Goal: Complete application form

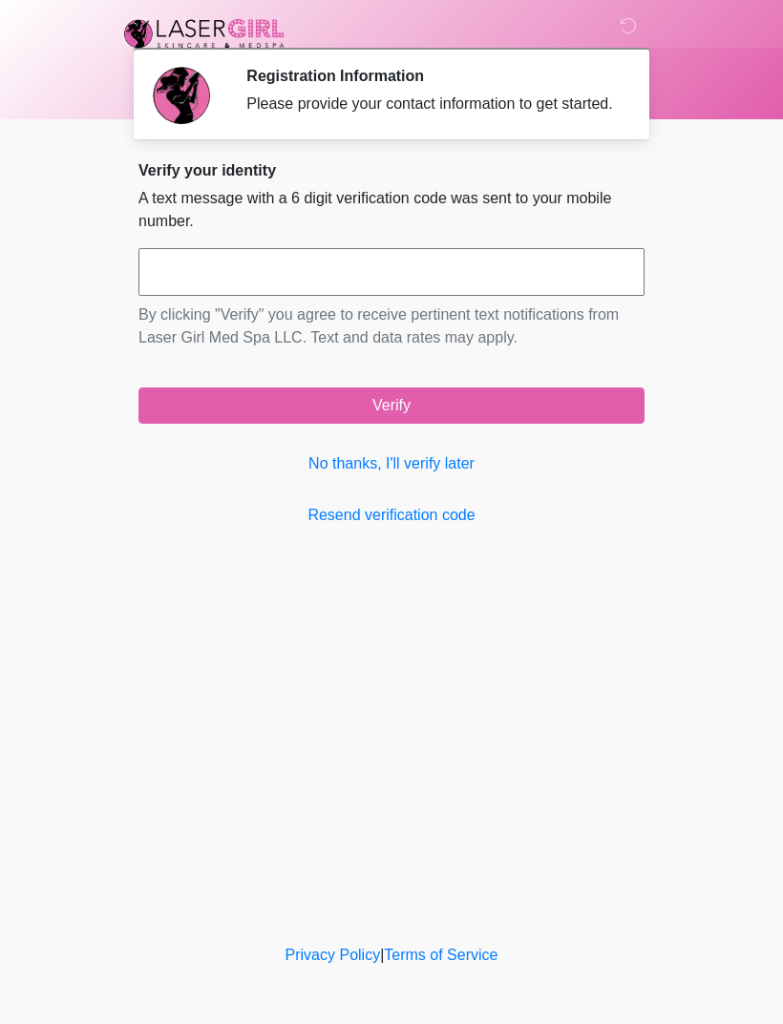
click at [447, 475] on link "No thanks, I'll verify later" at bounding box center [391, 464] width 506 height 23
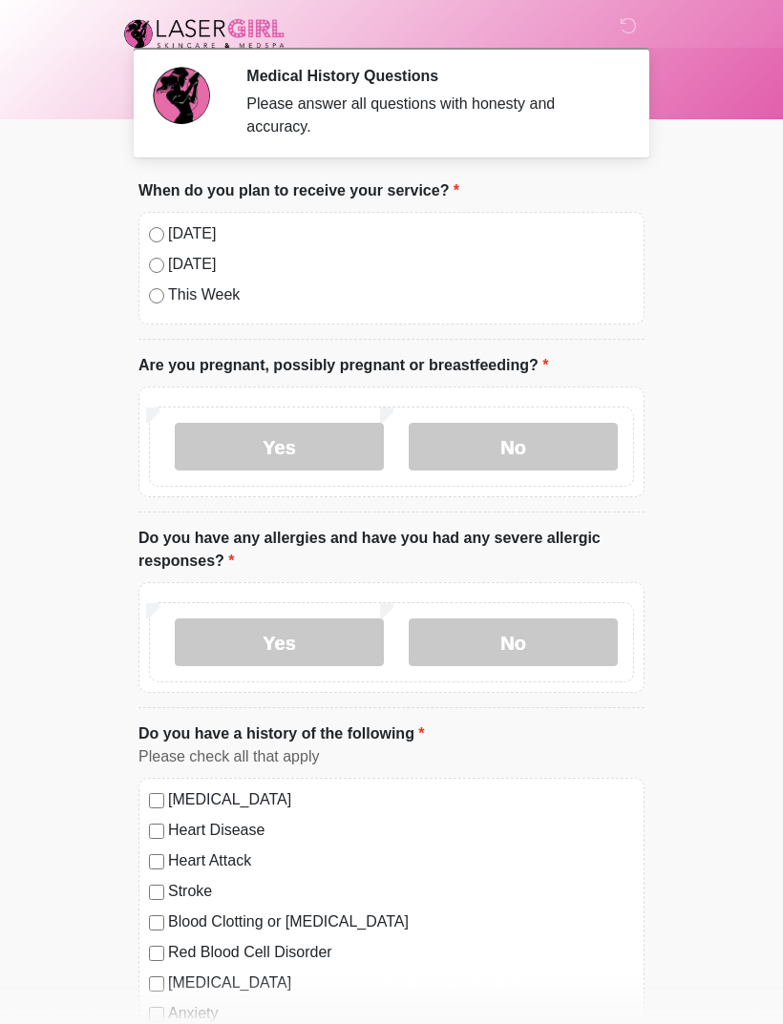
click at [507, 466] on label "No" at bounding box center [513, 447] width 209 height 48
click at [517, 654] on label "No" at bounding box center [513, 643] width 209 height 48
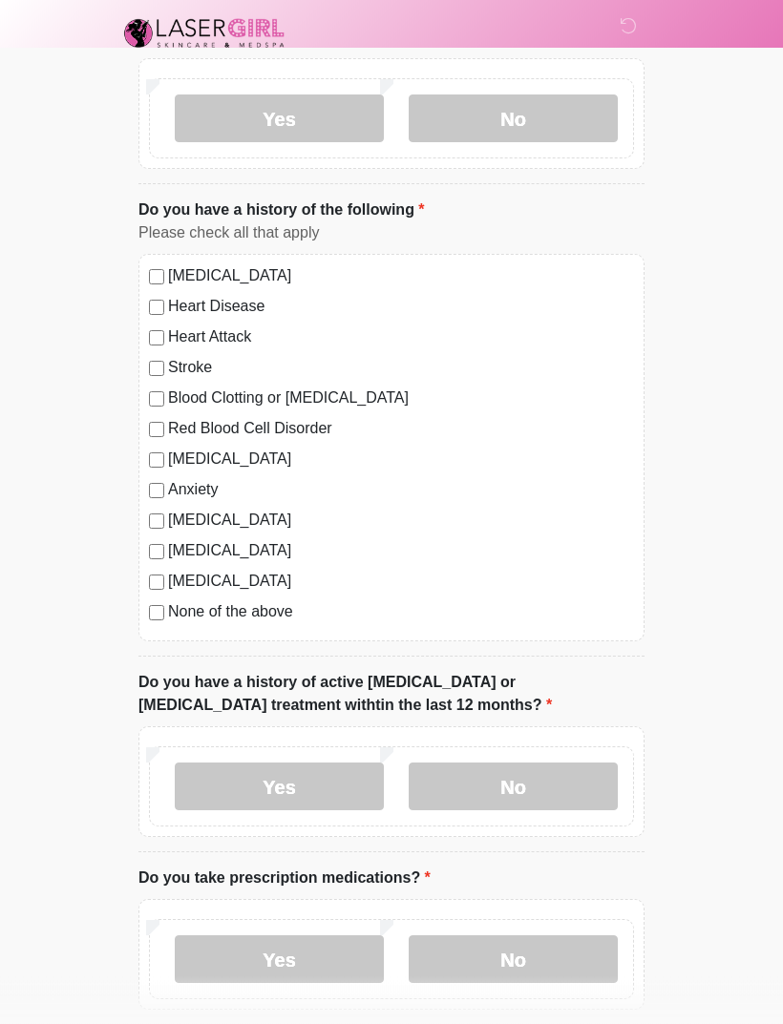
scroll to position [519, 0]
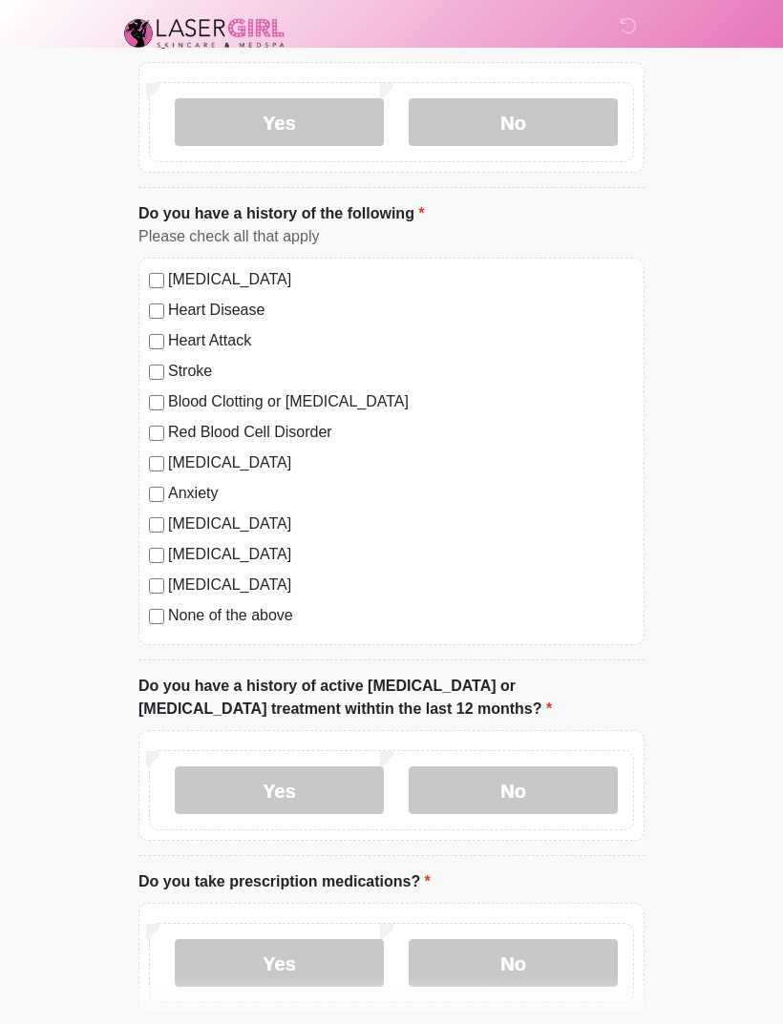
click at [327, 790] on label "Yes" at bounding box center [279, 792] width 209 height 48
click at [512, 795] on label "No" at bounding box center [513, 791] width 209 height 48
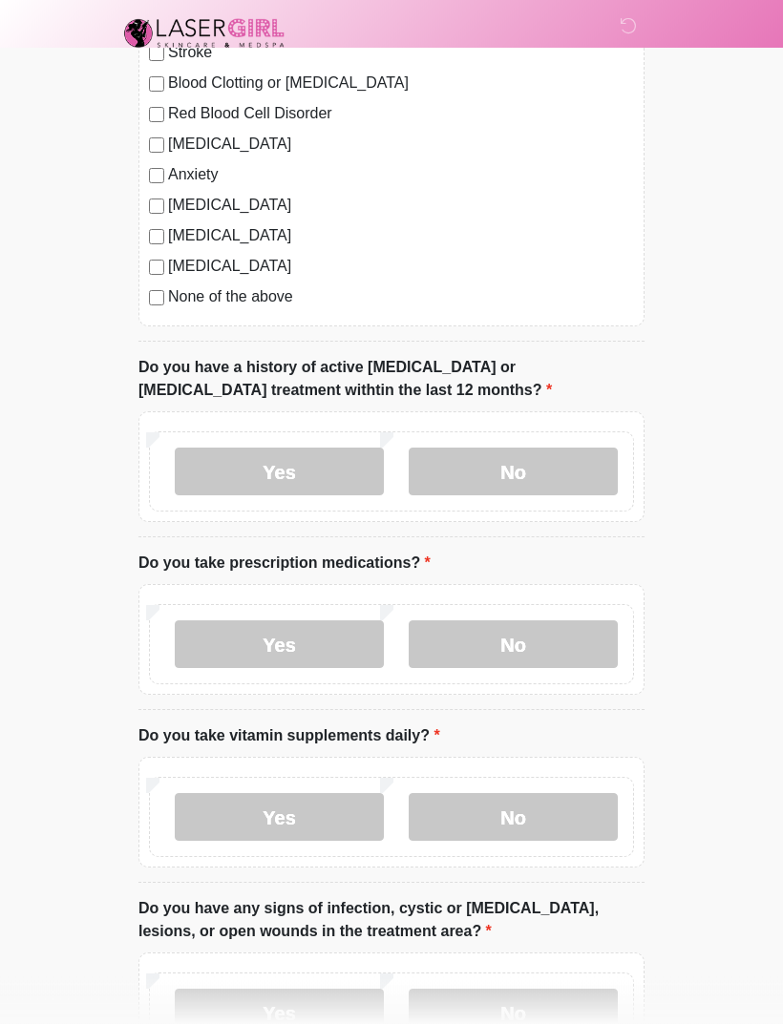
scroll to position [876, 0]
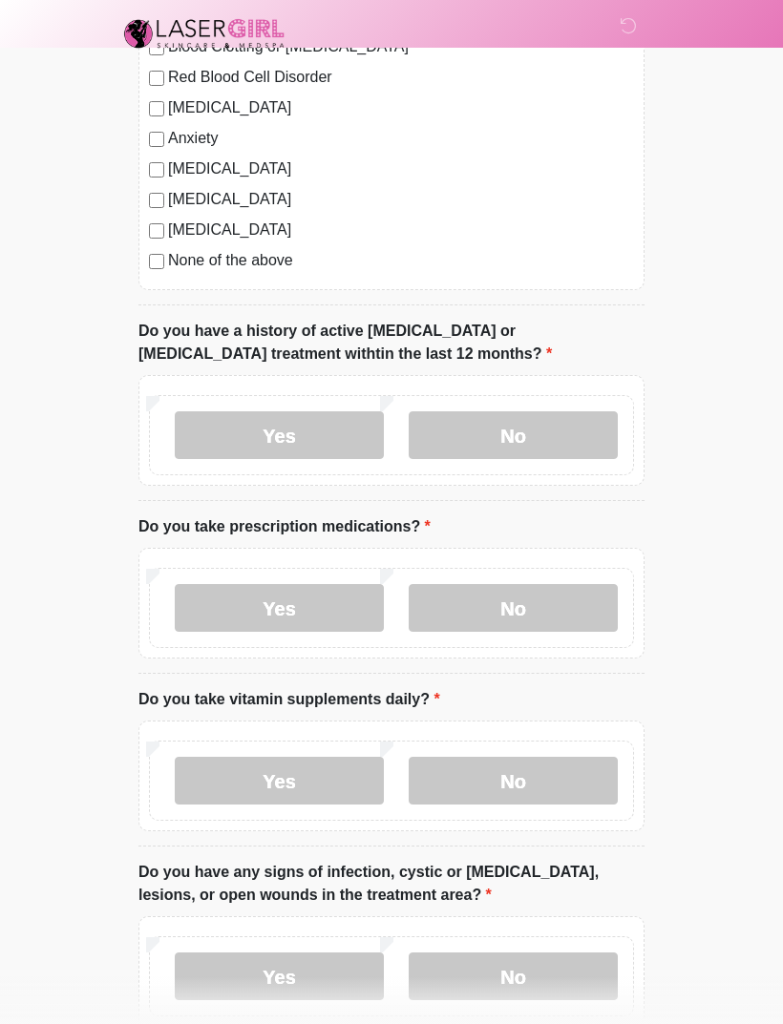
click at [321, 615] on label "Yes" at bounding box center [279, 608] width 209 height 48
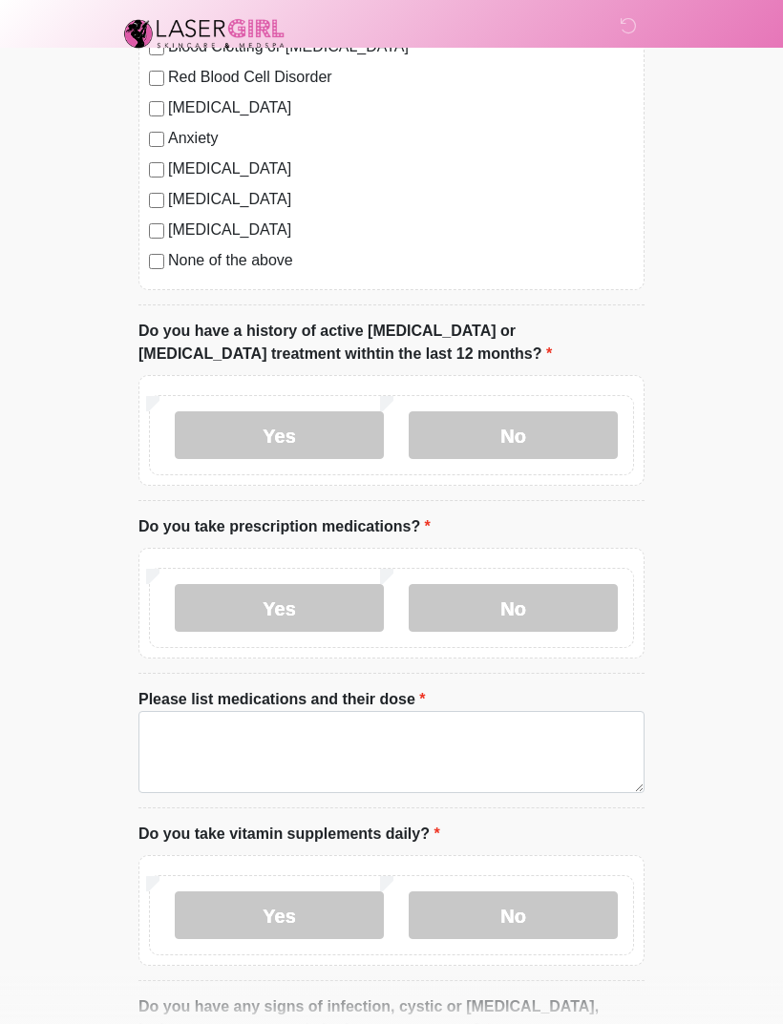
click at [306, 923] on label "Yes" at bounding box center [279, 916] width 209 height 48
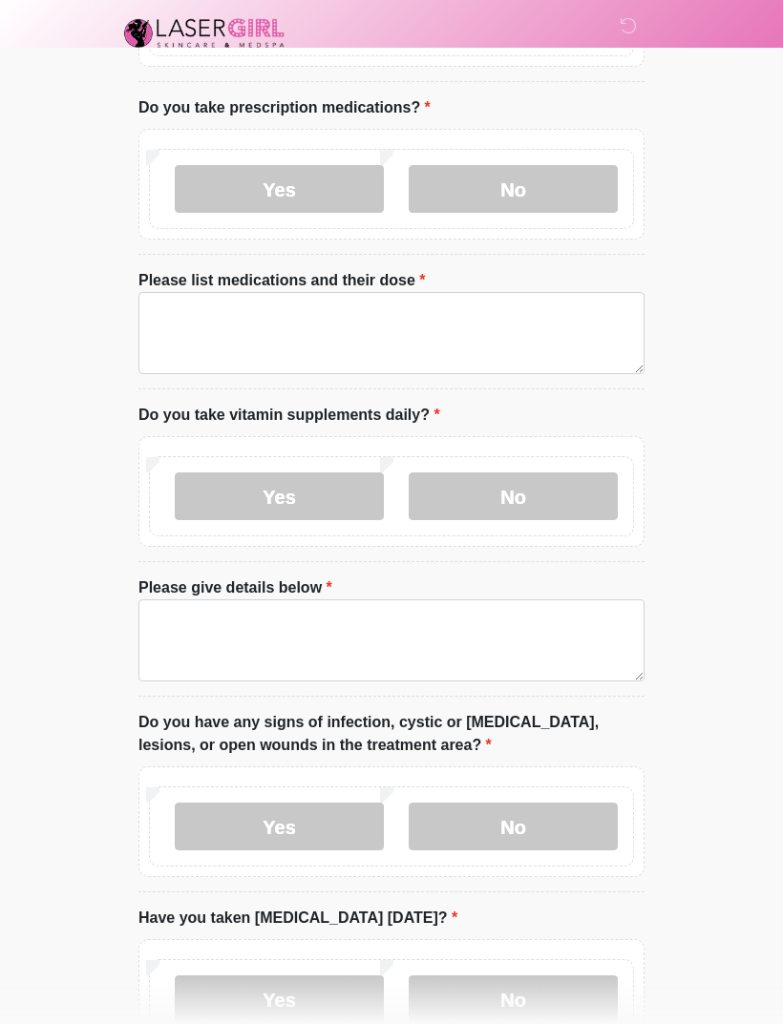
scroll to position [1343, 0]
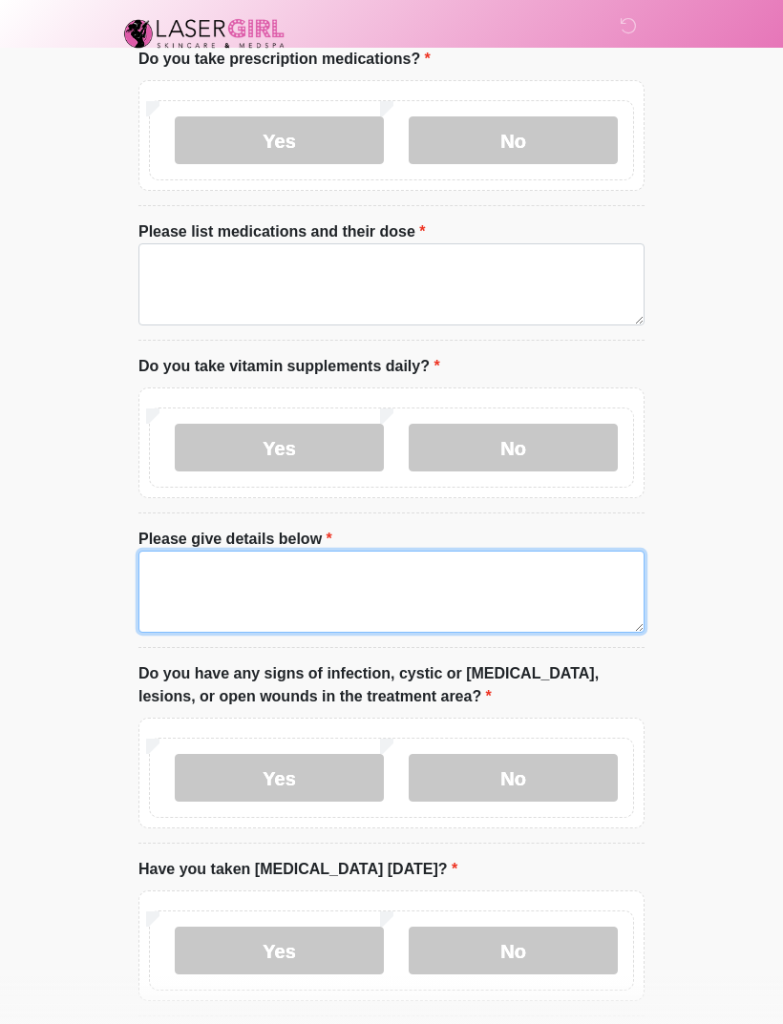
click at [197, 578] on textarea "Please give details below" at bounding box center [391, 592] width 506 height 82
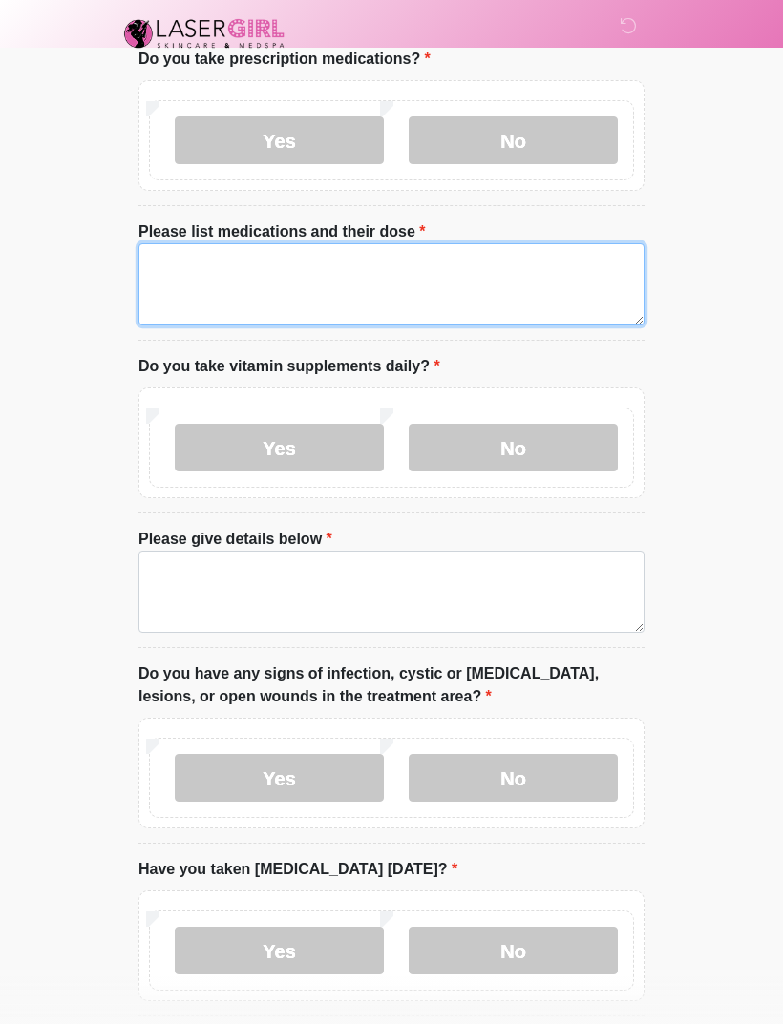
click at [208, 277] on textarea "Please list medications and their dose" at bounding box center [391, 284] width 506 height 82
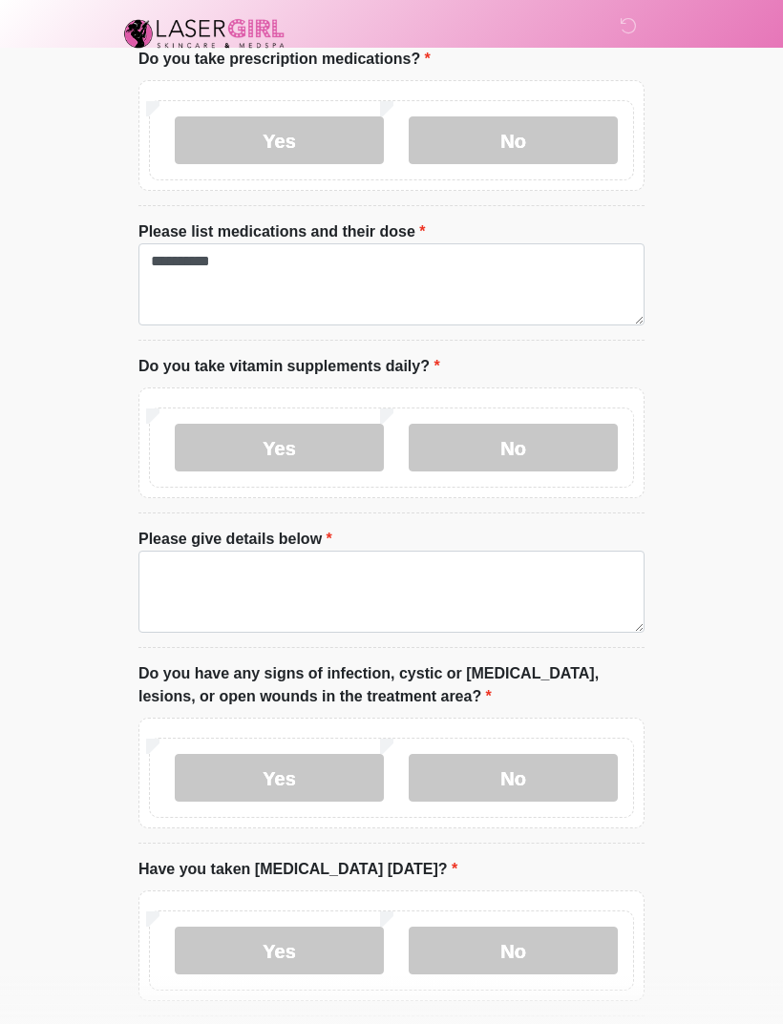
click at [297, 448] on label "Yes" at bounding box center [279, 448] width 209 height 48
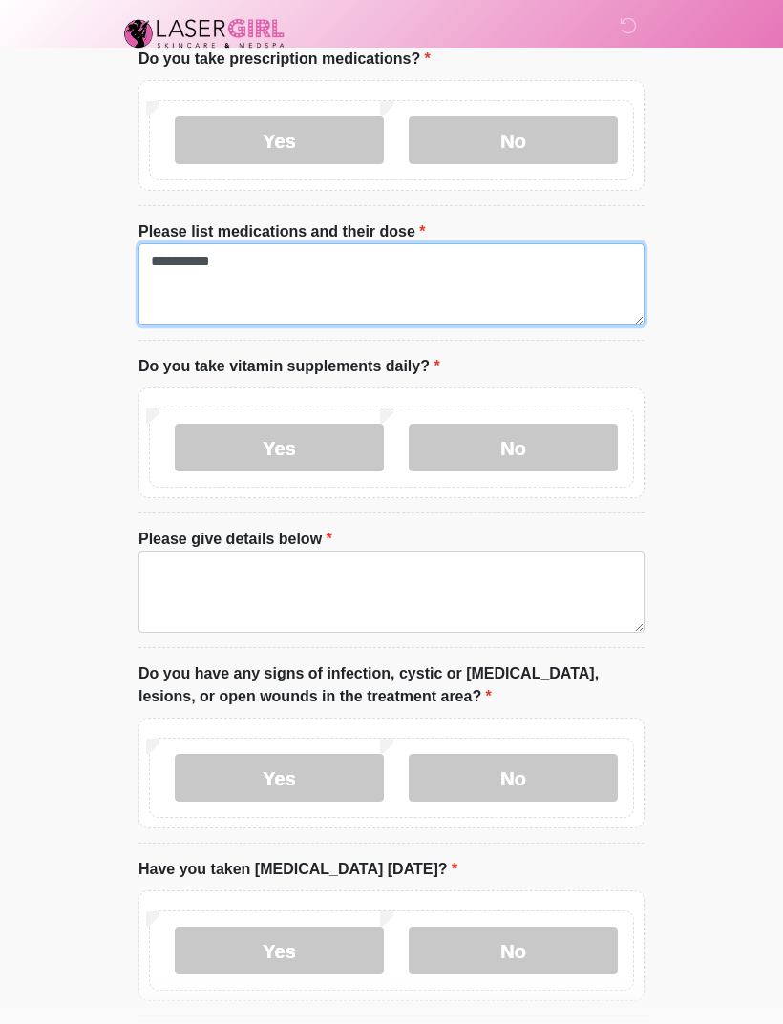
click at [256, 259] on textarea "**********" at bounding box center [391, 284] width 506 height 82
click at [244, 250] on textarea "**********" at bounding box center [391, 284] width 506 height 82
click at [281, 293] on textarea "**********" at bounding box center [391, 284] width 506 height 82
type textarea "**********"
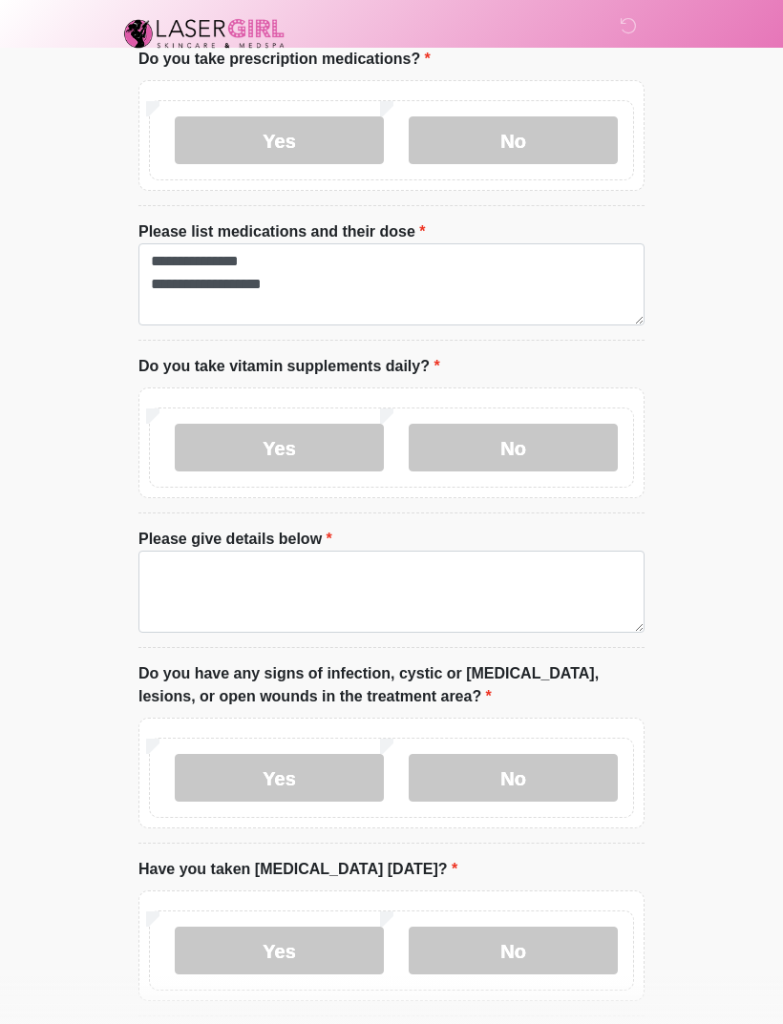
click at [314, 460] on label "Yes" at bounding box center [279, 448] width 209 height 48
click at [301, 442] on label "Yes" at bounding box center [279, 448] width 209 height 48
click at [327, 444] on label "Yes" at bounding box center [279, 448] width 209 height 48
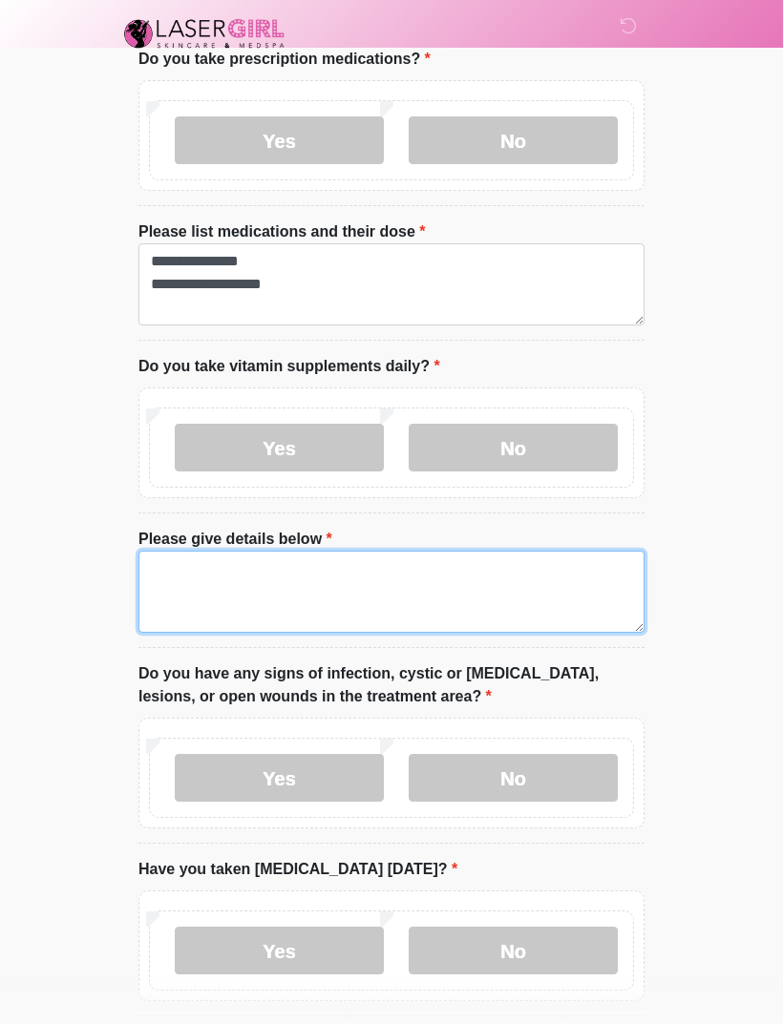
click at [244, 581] on textarea "Please give details below" at bounding box center [391, 592] width 506 height 82
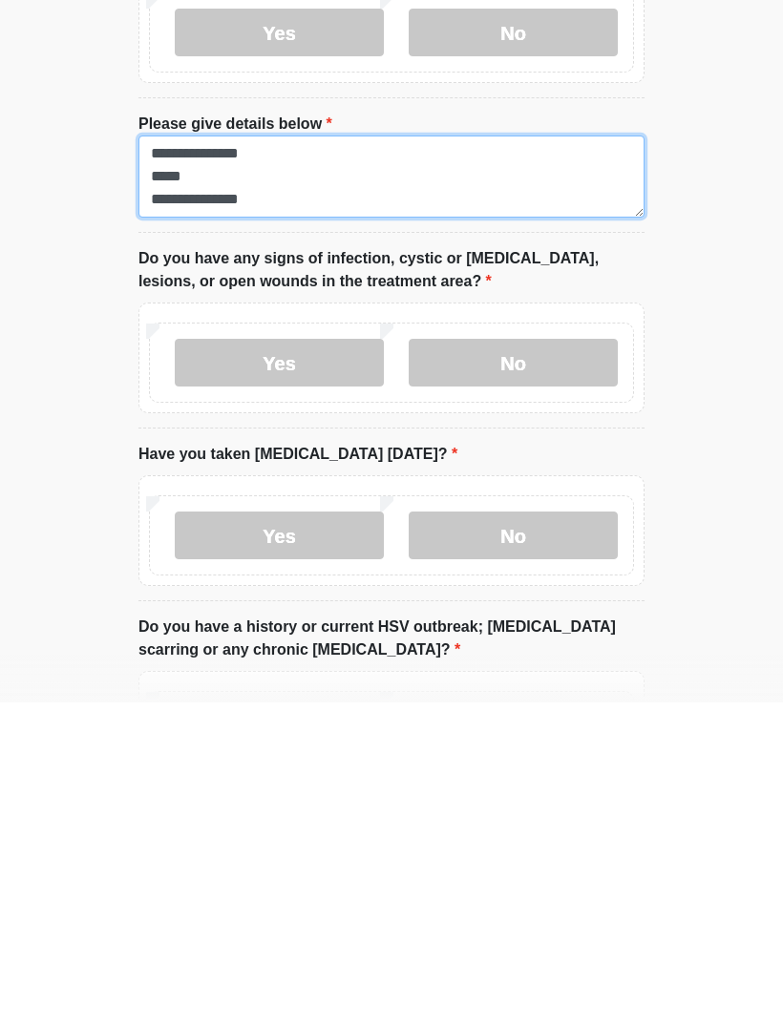
scroll to position [1437, 0]
type textarea "**********"
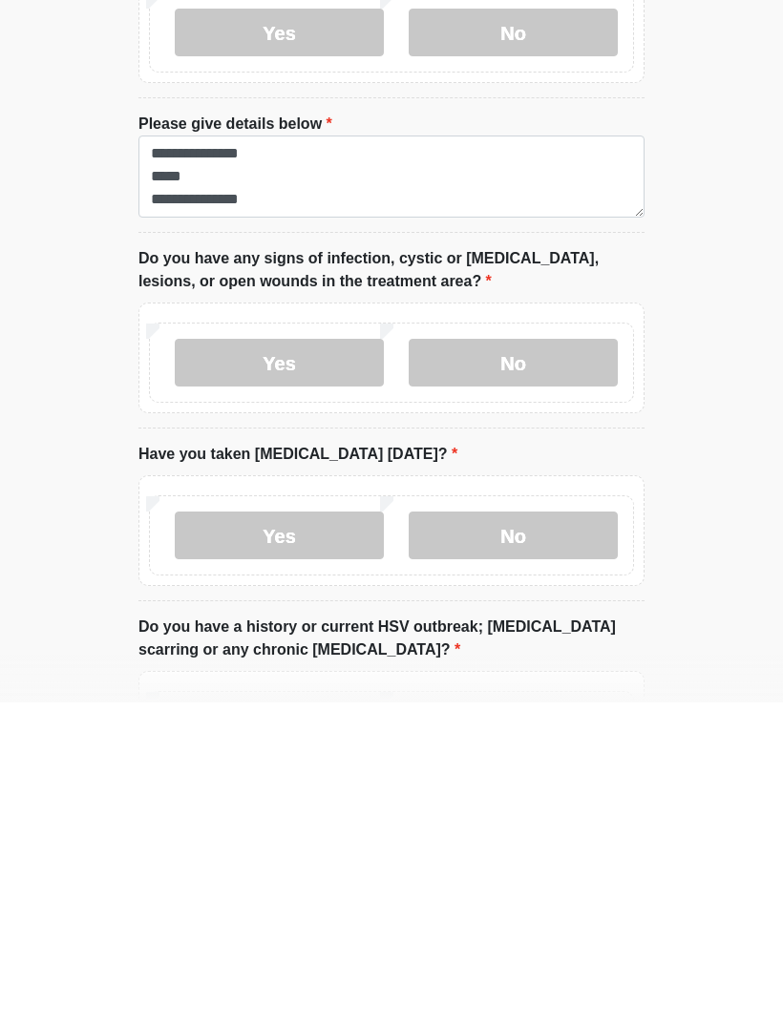
click at [534, 661] on label "No" at bounding box center [513, 685] width 209 height 48
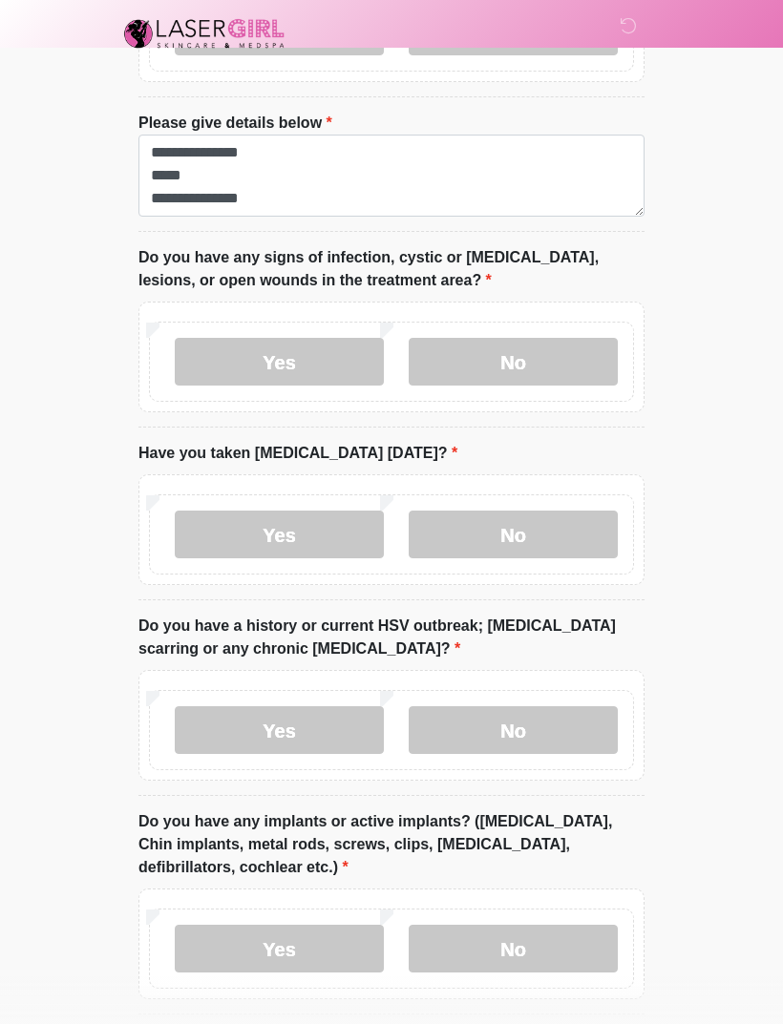
click at [539, 529] on label "No" at bounding box center [513, 535] width 209 height 48
click at [525, 728] on label "No" at bounding box center [513, 731] width 209 height 48
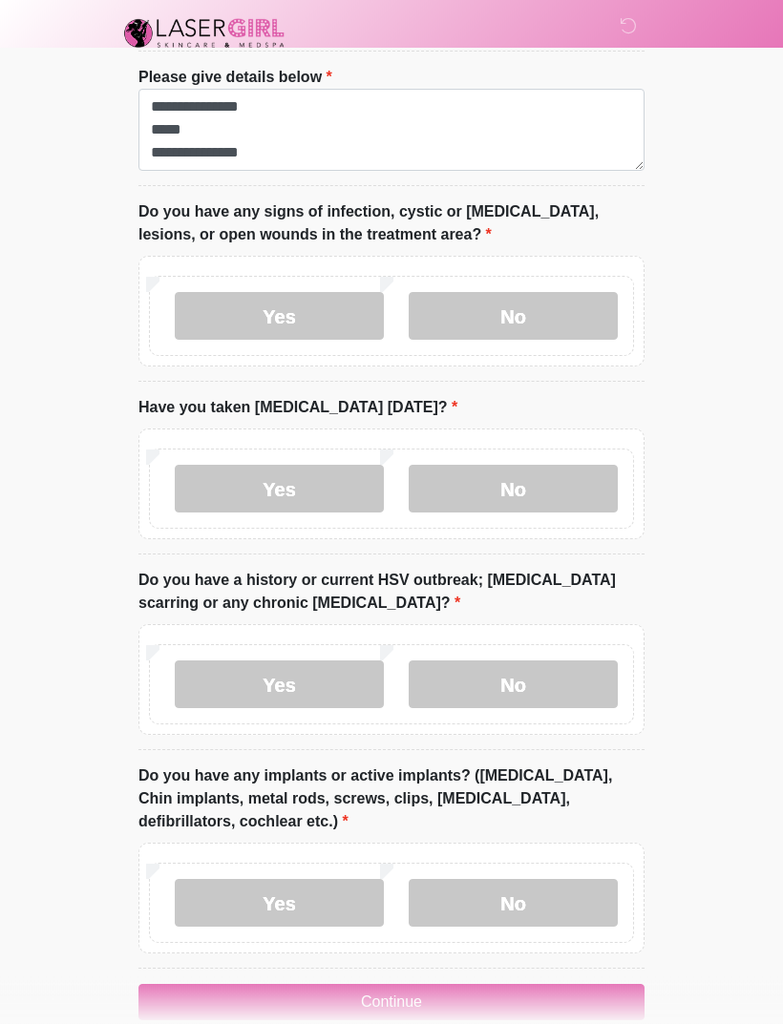
scroll to position [1838, 0]
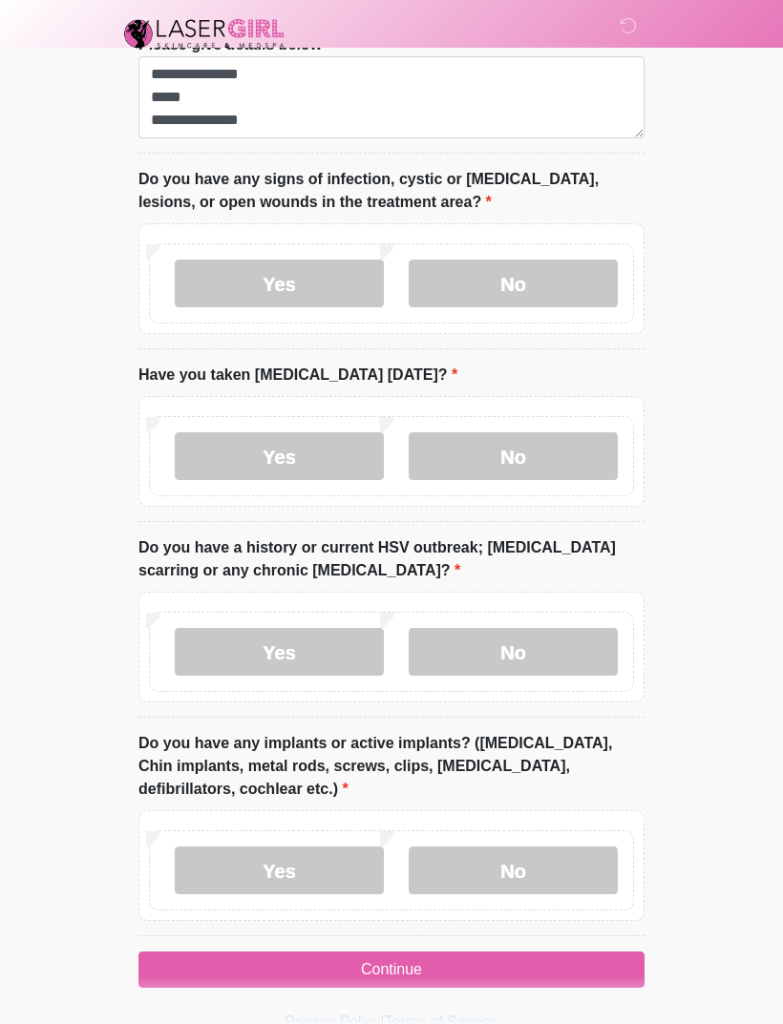
click at [531, 875] on label "No" at bounding box center [513, 871] width 209 height 48
click at [433, 957] on button "Continue" at bounding box center [391, 970] width 506 height 36
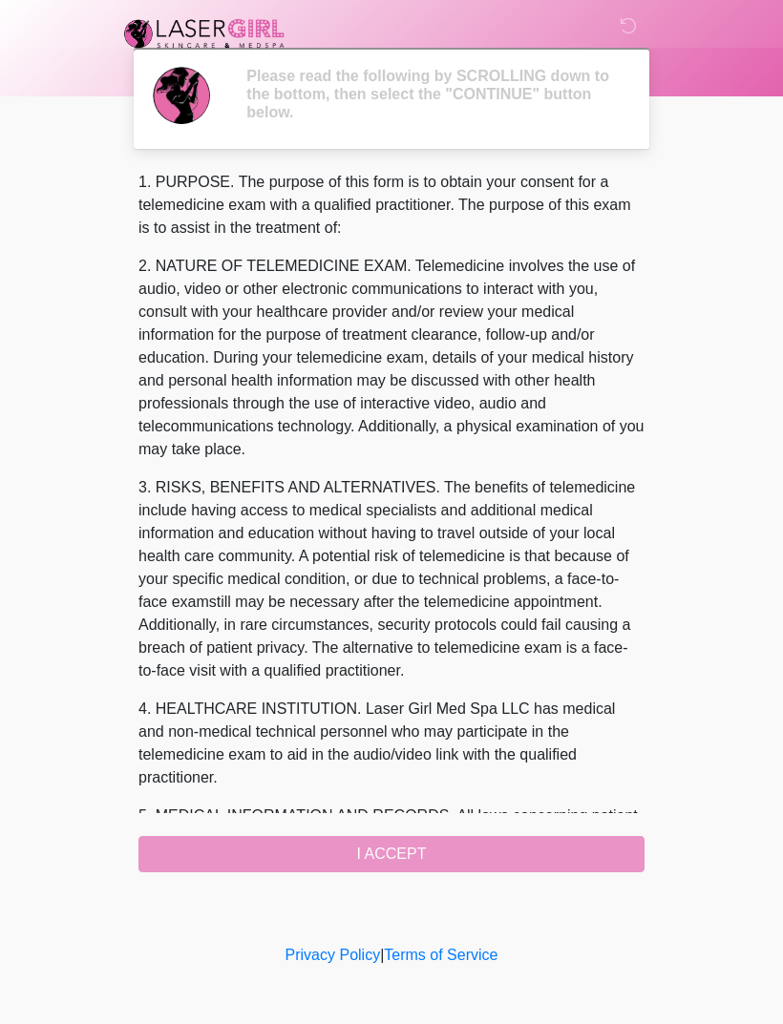
scroll to position [0, 0]
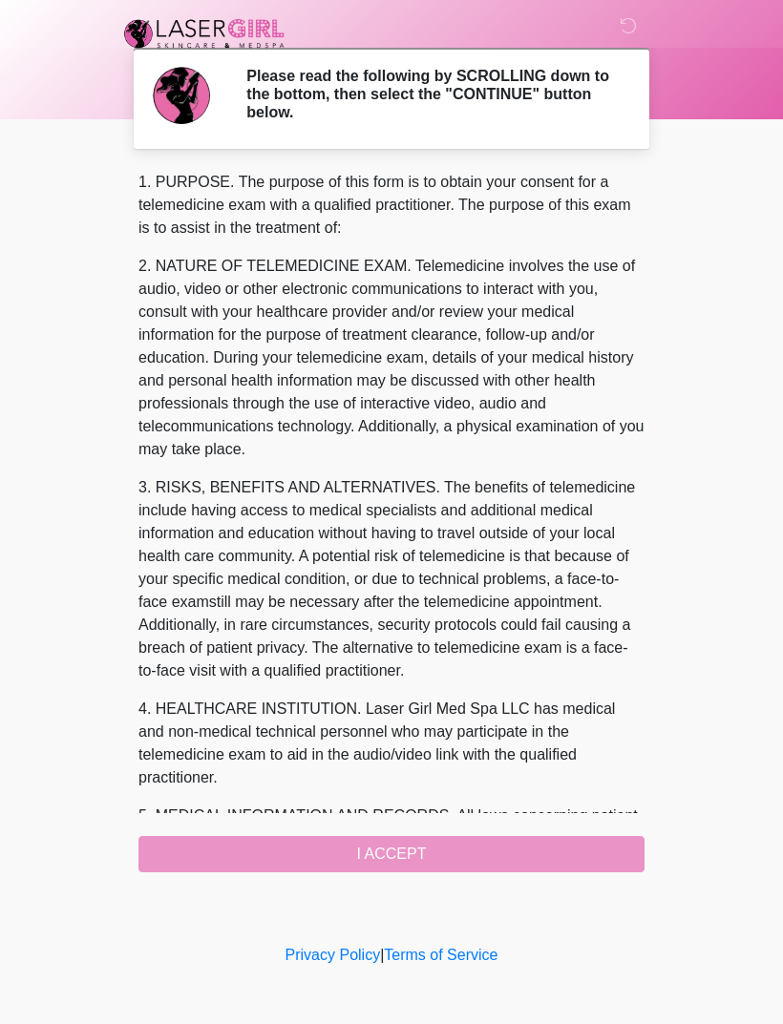
click at [408, 871] on div "1. PURPOSE. The purpose of this form is to obtain your consent for a telemedici…" at bounding box center [391, 522] width 506 height 702
click at [442, 847] on div "1. PURPOSE. The purpose of this form is to obtain your consent for a telemedici…" at bounding box center [391, 522] width 506 height 702
click at [408, 852] on div "1. PURPOSE. The purpose of this form is to obtain your consent for a telemedici…" at bounding box center [391, 522] width 506 height 702
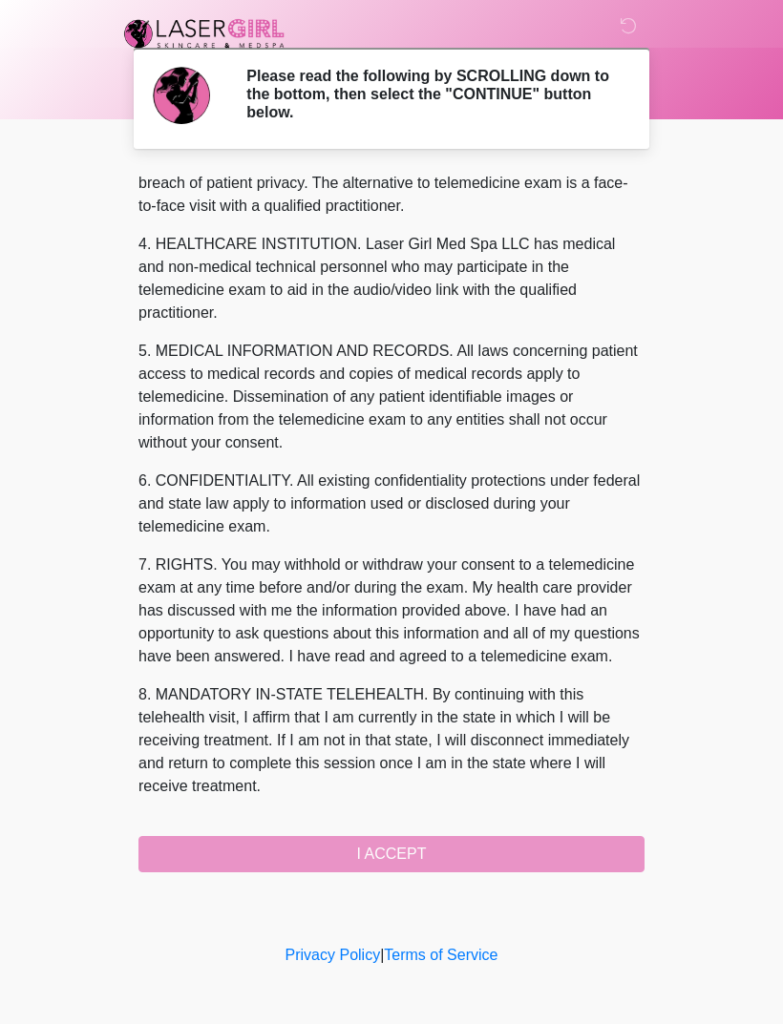
scroll to position [511, 0]
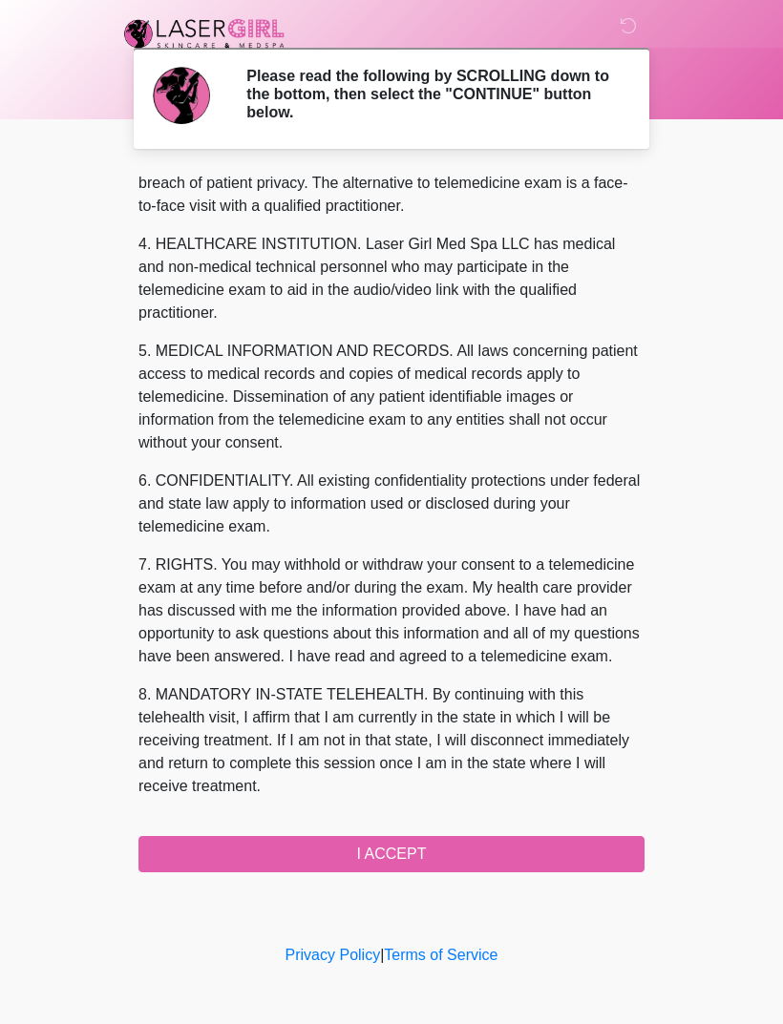
click at [421, 852] on button "I ACCEPT" at bounding box center [391, 854] width 506 height 36
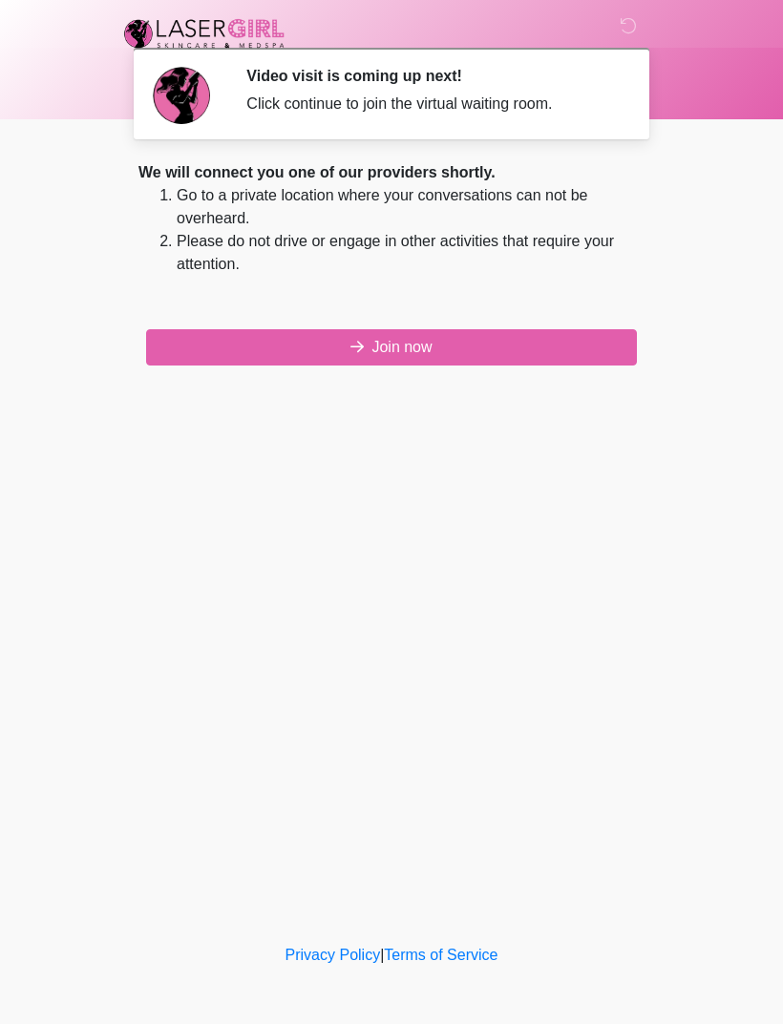
click at [418, 347] on button "Join now" at bounding box center [391, 347] width 491 height 36
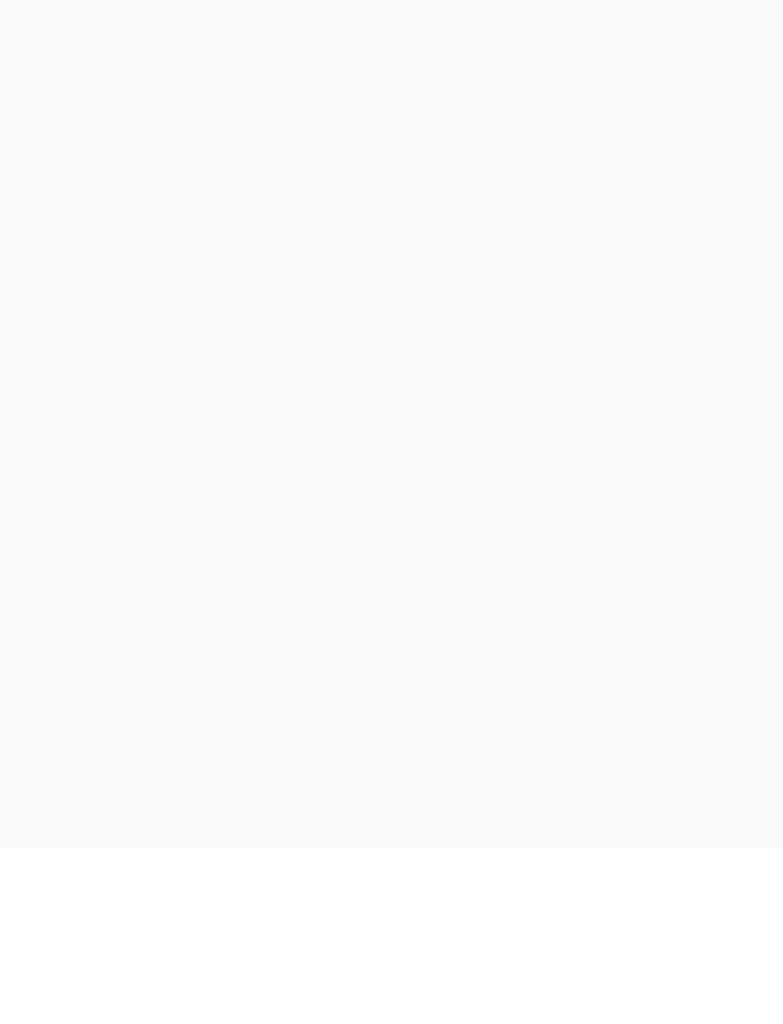
scroll to position [6, 0]
